Goal: Transaction & Acquisition: Purchase product/service

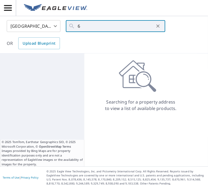
scroll to position [3, 0]
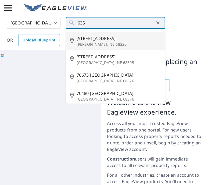
type input "635 C"
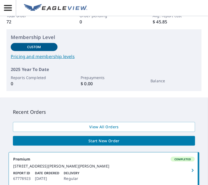
scroll to position [91, 0]
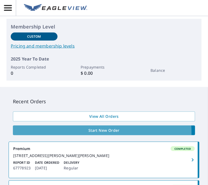
click at [96, 133] on span "Start New Order" at bounding box center [104, 130] width 174 height 7
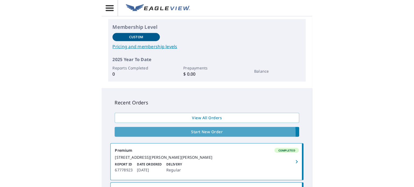
scroll to position [3, 0]
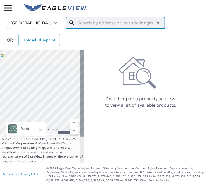
click at [79, 24] on input "text" at bounding box center [116, 22] width 77 height 15
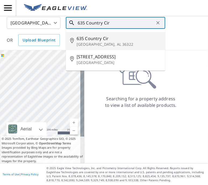
click at [86, 44] on p "Daleville, AL 36322" at bounding box center [119, 44] width 85 height 5
type input "635 Country Cir Daleville, AL 36322"
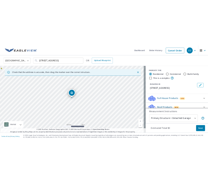
scroll to position [24, 0]
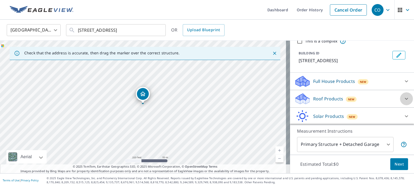
click at [208, 99] on icon at bounding box center [406, 99] width 6 height 6
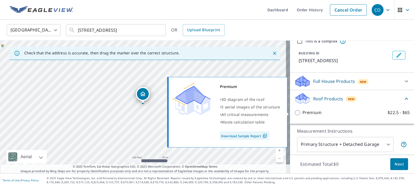
click at [208, 113] on input "Premium $22.5 - $65" at bounding box center [298, 113] width 8 height 6
checkbox input "true"
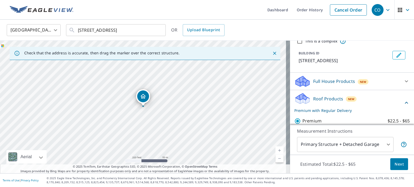
click at [208, 162] on span "Next" at bounding box center [398, 164] width 9 height 7
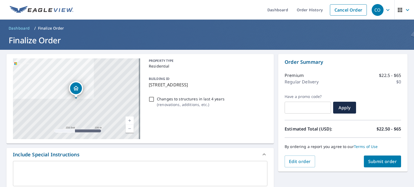
click at [208, 162] on span "Submit order" at bounding box center [382, 162] width 29 height 6
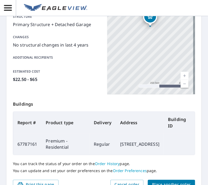
scroll to position [149, 0]
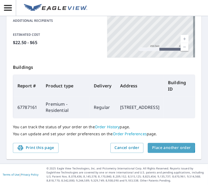
click at [156, 147] on span "Place another order" at bounding box center [171, 148] width 39 height 7
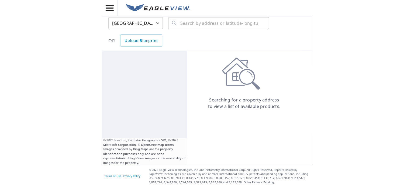
scroll to position [3, 0]
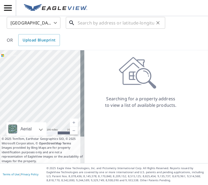
click at [85, 26] on input "text" at bounding box center [116, 22] width 77 height 15
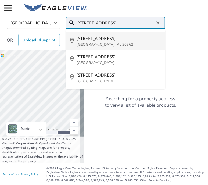
click at [92, 44] on p "Lafayette, AL 36862" at bounding box center [119, 44] width 85 height 5
type input "1440 County Road 107 Lafayette, AL 36862"
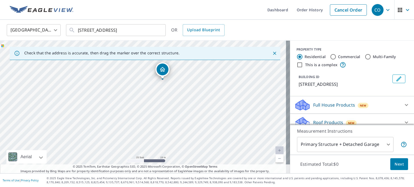
scroll to position [35, 0]
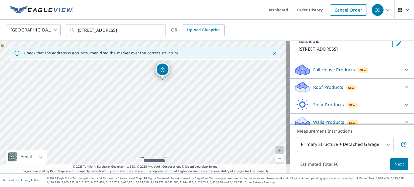
click at [208, 90] on icon at bounding box center [406, 87] width 6 height 6
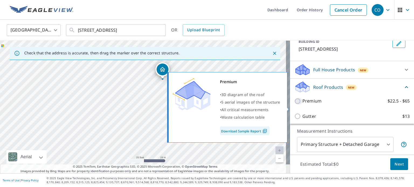
click at [208, 104] on input "Premium $22.5 - $65" at bounding box center [298, 101] width 8 height 6
checkbox input "true"
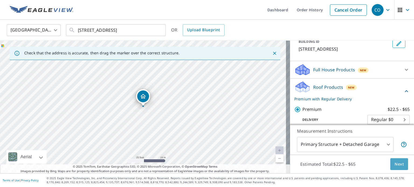
click at [208, 165] on span "Next" at bounding box center [398, 164] width 9 height 7
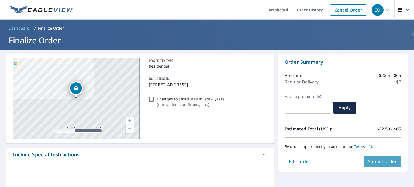
click at [208, 161] on span "Submit order" at bounding box center [382, 162] width 29 height 6
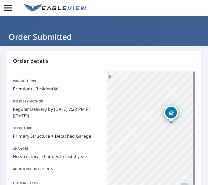
drag, startPoint x: 166, startPoint y: 116, endPoint x: 168, endPoint y: 103, distance: 12.8
click at [168, 110] on icon "Dropped pin, building 1, Residential property, 1440 County Road 107 Lafayette, …" at bounding box center [171, 113] width 6 height 6
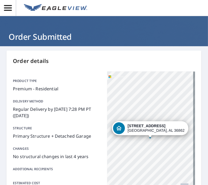
click at [160, 143] on div "1440 County Road 107 Lafayette, AL 36862" at bounding box center [151, 139] width 88 height 135
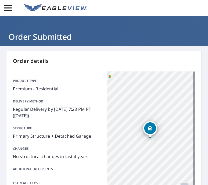
click at [160, 143] on div "1440 County Road 107 Lafayette, AL 36862" at bounding box center [151, 139] width 88 height 135
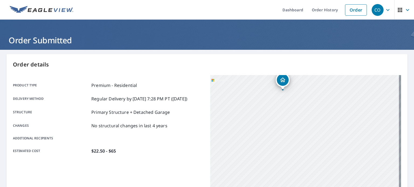
drag, startPoint x: 274, startPoint y: 80, endPoint x: 279, endPoint y: 86, distance: 8.2
click at [208, 86] on div "1440 County Road 107 Lafayette, AL 36862" at bounding box center [282, 80] width 14 height 14
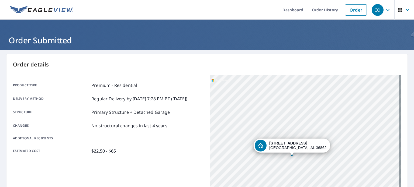
click at [208, 174] on div "1440 County Road 107 Lafayette, AL 36862" at bounding box center [305, 142] width 191 height 135
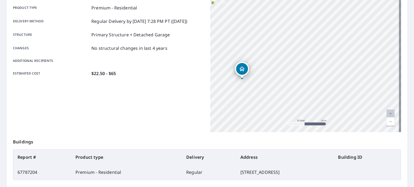
scroll to position [129, 0]
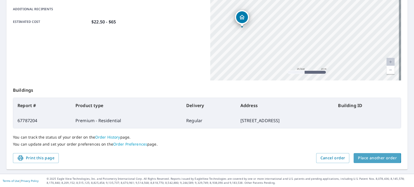
click at [208, 157] on span "Place another order" at bounding box center [377, 158] width 39 height 7
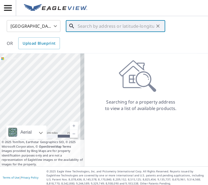
click at [84, 29] on input "text" at bounding box center [116, 26] width 77 height 15
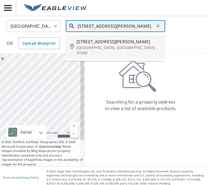
click at [92, 45] on p "Winchester, TN 37398" at bounding box center [119, 50] width 85 height 11
type input "131 Cooper Ln Winchester, TN 37398"
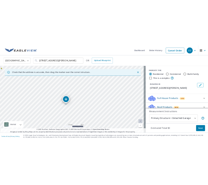
scroll to position [19, 0]
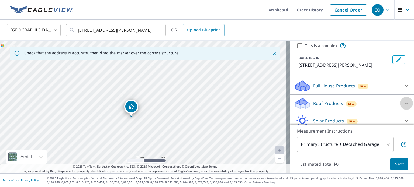
click at [208, 102] on icon at bounding box center [406, 103] width 6 height 6
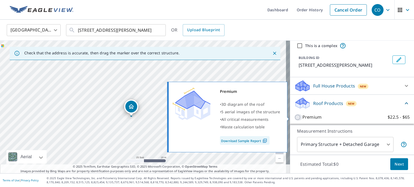
click at [208, 116] on input "Premium $22.5 - $65" at bounding box center [298, 117] width 8 height 6
checkbox input "true"
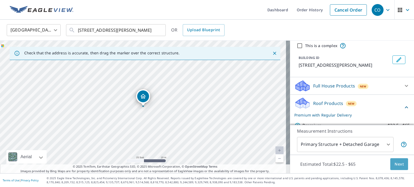
click at [208, 167] on span "Next" at bounding box center [398, 164] width 9 height 7
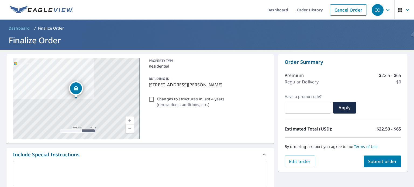
click at [208, 161] on span "Submit order" at bounding box center [382, 162] width 29 height 6
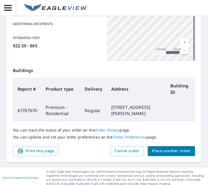
scroll to position [149, 0]
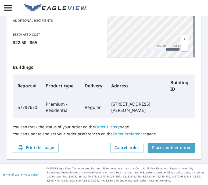
click at [156, 149] on span "Place another order" at bounding box center [171, 148] width 39 height 7
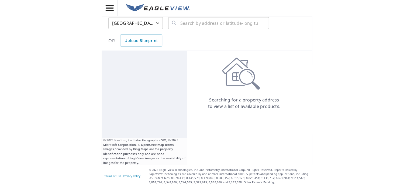
scroll to position [3, 0]
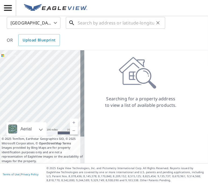
click at [82, 24] on input "text" at bounding box center [116, 22] width 77 height 15
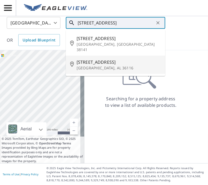
click at [89, 59] on span "4409 Spring Park Dr" at bounding box center [119, 62] width 85 height 6
type input "4409 Spring Park Dr Montgomery, AL 36116"
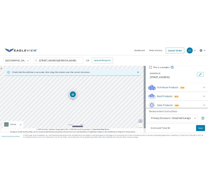
scroll to position [23, 0]
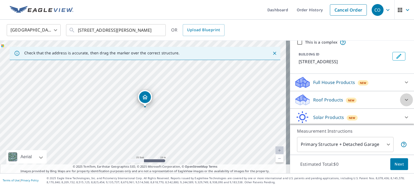
click at [208, 103] on icon at bounding box center [406, 100] width 6 height 6
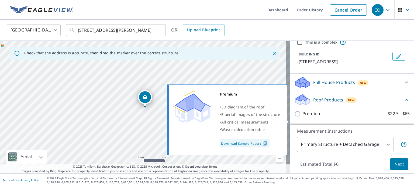
click at [208, 117] on input "Premium $22.5 - $65" at bounding box center [298, 114] width 8 height 6
checkbox input "true"
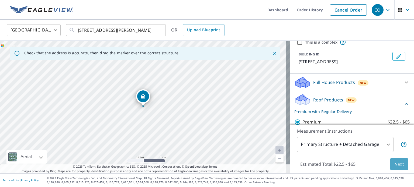
click at [208, 164] on button "Next" at bounding box center [399, 164] width 18 height 12
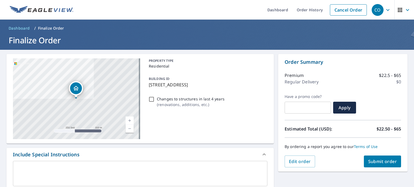
click at [208, 163] on span "Submit order" at bounding box center [382, 162] width 29 height 6
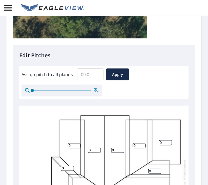
scroll to position [184, 0]
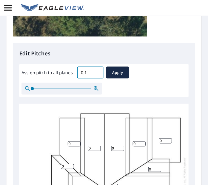
click at [97, 71] on input "0.1" at bounding box center [90, 72] width 26 height 15
click at [97, 71] on input "0.2" at bounding box center [90, 72] width 26 height 15
click at [97, 71] on input "0.3" at bounding box center [90, 72] width 26 height 15
click at [97, 71] on input "0.4" at bounding box center [90, 72] width 26 height 15
click at [97, 71] on input "0.5" at bounding box center [90, 72] width 26 height 15
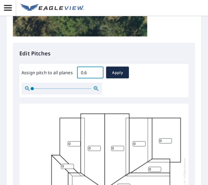
click at [97, 71] on input "0.6" at bounding box center [90, 72] width 26 height 15
click at [97, 71] on input "0.7" at bounding box center [90, 72] width 26 height 15
click at [97, 71] on input "1.2" at bounding box center [90, 72] width 26 height 15
click at [97, 71] on input "1.5" at bounding box center [90, 72] width 26 height 15
click at [97, 71] on input "1.6" at bounding box center [90, 72] width 26 height 15
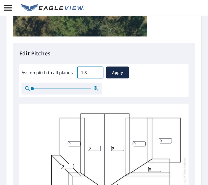
click at [97, 71] on input "1.8" at bounding box center [90, 72] width 26 height 15
click at [97, 71] on input "1.9" at bounding box center [90, 72] width 26 height 15
click at [97, 71] on input "2" at bounding box center [90, 72] width 26 height 15
click at [97, 71] on input "2.1" at bounding box center [90, 72] width 26 height 15
click at [97, 71] on input "2.2" at bounding box center [90, 72] width 26 height 15
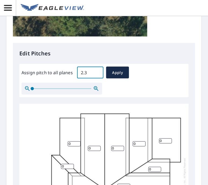
click at [97, 71] on input "2.3" at bounding box center [90, 72] width 26 height 15
click at [97, 71] on input "2.4" at bounding box center [90, 72] width 26 height 15
click at [97, 71] on input "2.5" at bounding box center [90, 72] width 26 height 15
click at [97, 71] on input "2.6" at bounding box center [90, 72] width 26 height 15
click at [97, 71] on input "2.7" at bounding box center [90, 72] width 26 height 15
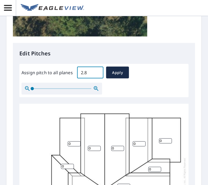
click at [97, 71] on input "2.8" at bounding box center [90, 72] width 26 height 15
click at [97, 71] on input "2.9" at bounding box center [90, 72] width 26 height 15
click at [97, 71] on input "3" at bounding box center [90, 72] width 26 height 15
click at [97, 71] on input "4.3" at bounding box center [90, 72] width 26 height 15
click at [97, 71] on input "5.1" at bounding box center [90, 72] width 26 height 15
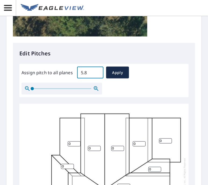
click at [97, 71] on input "5.8" at bounding box center [90, 72] width 26 height 15
click at [97, 71] on input "6.1" at bounding box center [90, 72] width 26 height 15
click at [97, 71] on input "6.6" at bounding box center [90, 72] width 26 height 15
click at [97, 71] on input "6.7" at bounding box center [90, 72] width 26 height 15
click at [97, 71] on input "6.8" at bounding box center [90, 72] width 26 height 15
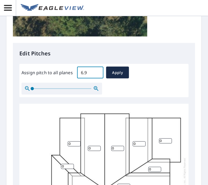
click at [97, 71] on input "6.9" at bounding box center [90, 72] width 26 height 15
type input "7"
click at [97, 71] on input "7" at bounding box center [90, 72] width 26 height 15
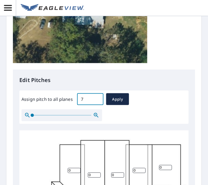
scroll to position [158, 0]
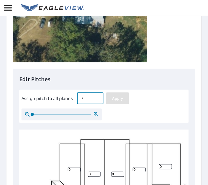
click at [118, 97] on span "Apply" at bounding box center [118, 98] width 14 height 7
type input "7"
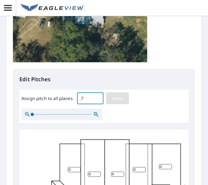
type input "7"
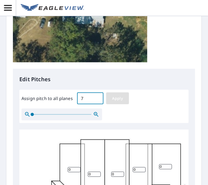
type input "7"
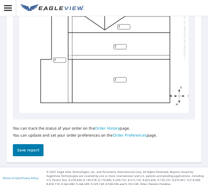
scroll to position [347, 0]
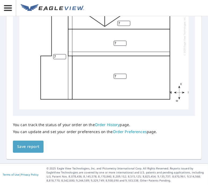
click at [27, 146] on span "Save report" at bounding box center [28, 147] width 22 height 7
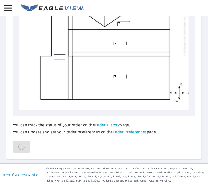
scroll to position [366, 0]
